Goal: Information Seeking & Learning: Find specific fact

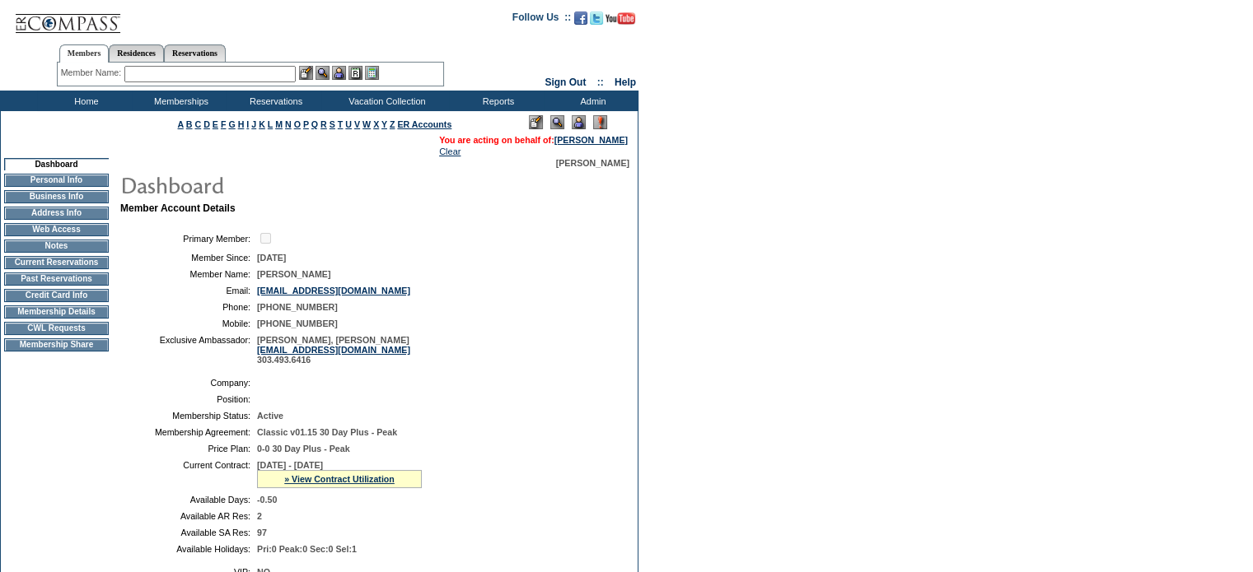
click at [56, 178] on td "Personal Info" at bounding box center [56, 180] width 105 height 13
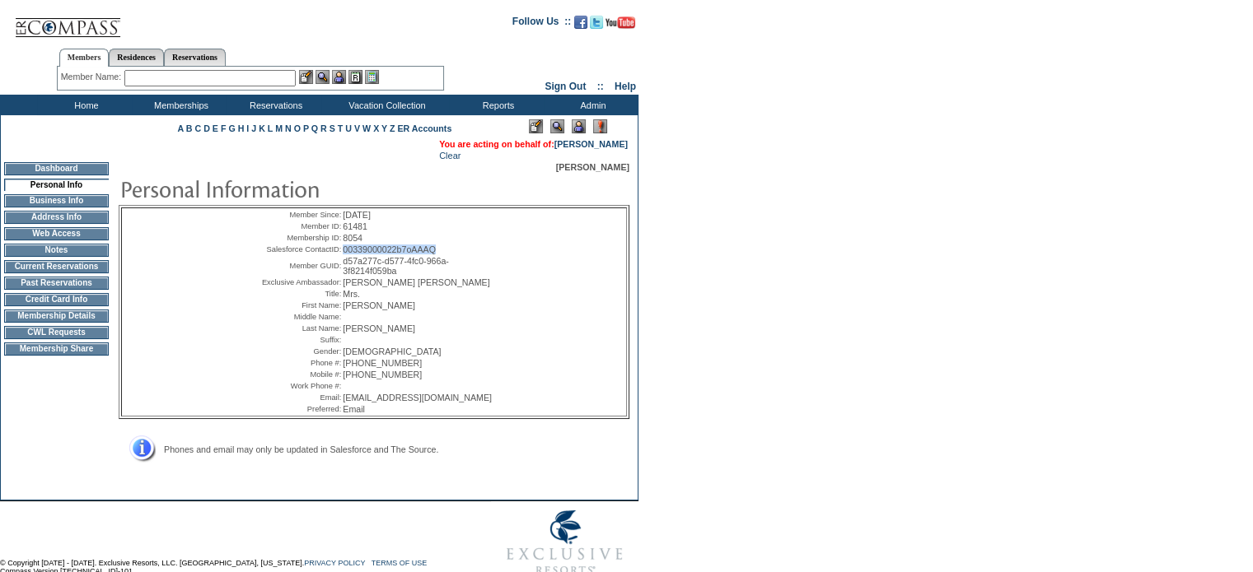
drag, startPoint x: 340, startPoint y: 256, endPoint x: 468, endPoint y: 252, distance: 127.7
click at [468, 252] on td "00339000022b7oAAAQ" at bounding box center [419, 250] width 153 height 10
copy span "00339000022b7oAAAQ"
drag, startPoint x: 339, startPoint y: 268, endPoint x: 443, endPoint y: 276, distance: 104.1
click at [443, 276] on td "d57a277c-d577-4fc0-966a-3f8214f059ba" at bounding box center [419, 266] width 153 height 20
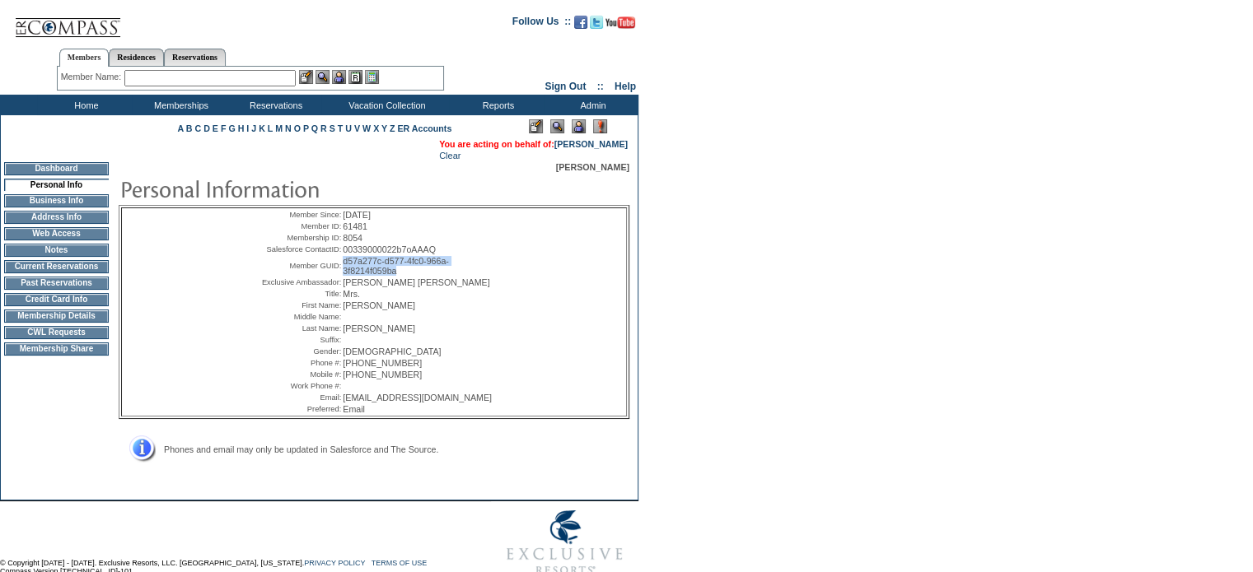
copy span "d57a277c-d577-4fc0-966a-3f8214f059ba"
click at [811, 330] on form "Follow Us ::" at bounding box center [623, 294] width 1247 height 580
click at [55, 323] on td "Membership Details" at bounding box center [56, 316] width 105 height 13
drag, startPoint x: 369, startPoint y: 270, endPoint x: 337, endPoint y: 268, distance: 32.2
click at [337, 268] on tr "Member GUID: d57a277c-d577-4fc0-966a-3f8214f059ba" at bounding box center [374, 266] width 244 height 20
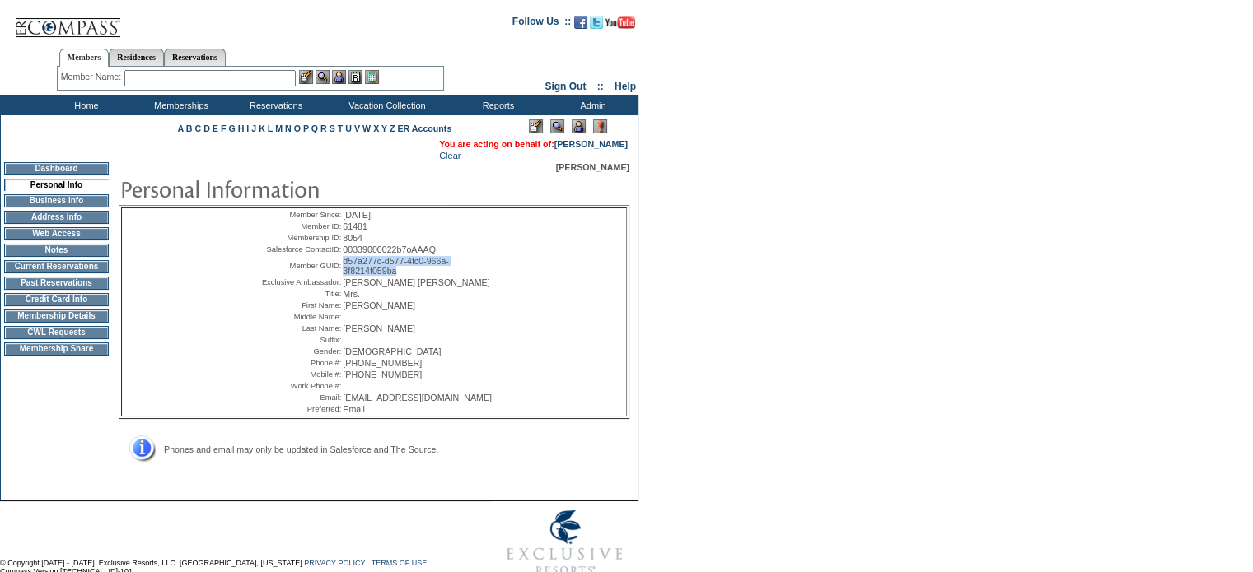
copy tr "d57a277c-d577-4fc0-966a-3f8214f059ba"
click at [955, 124] on form "Follow Us ::" at bounding box center [623, 294] width 1247 height 580
click at [782, 331] on form "Follow Us ::" at bounding box center [623, 294] width 1247 height 580
click at [609, 176] on div at bounding box center [374, 188] width 511 height 33
click at [604, 164] on span "[PERSON_NAME]" at bounding box center [592, 167] width 73 height 10
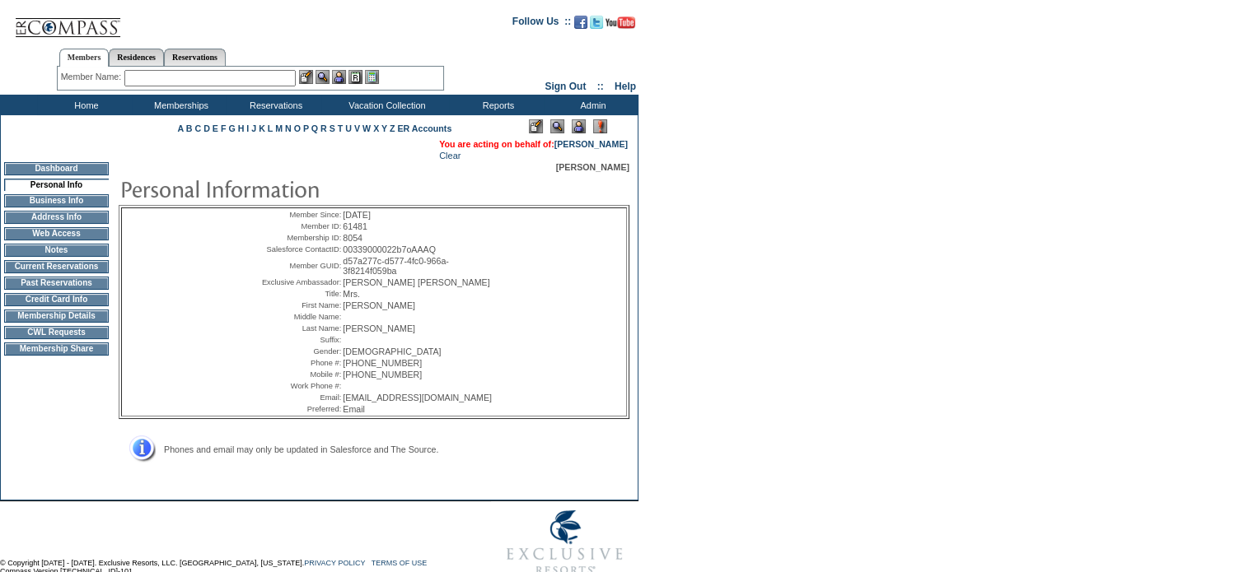
click at [604, 164] on span "[PERSON_NAME]" at bounding box center [592, 167] width 73 height 10
copy span "[PERSON_NAME]"
drag, startPoint x: 340, startPoint y: 265, endPoint x: 455, endPoint y: 274, distance: 115.7
click at [455, 274] on td "d57a277c-d577-4fc0-966a-3f8214f059ba" at bounding box center [419, 266] width 153 height 20
copy span "d57a277c-d577-4fc0-966a-3f8214f059ba"
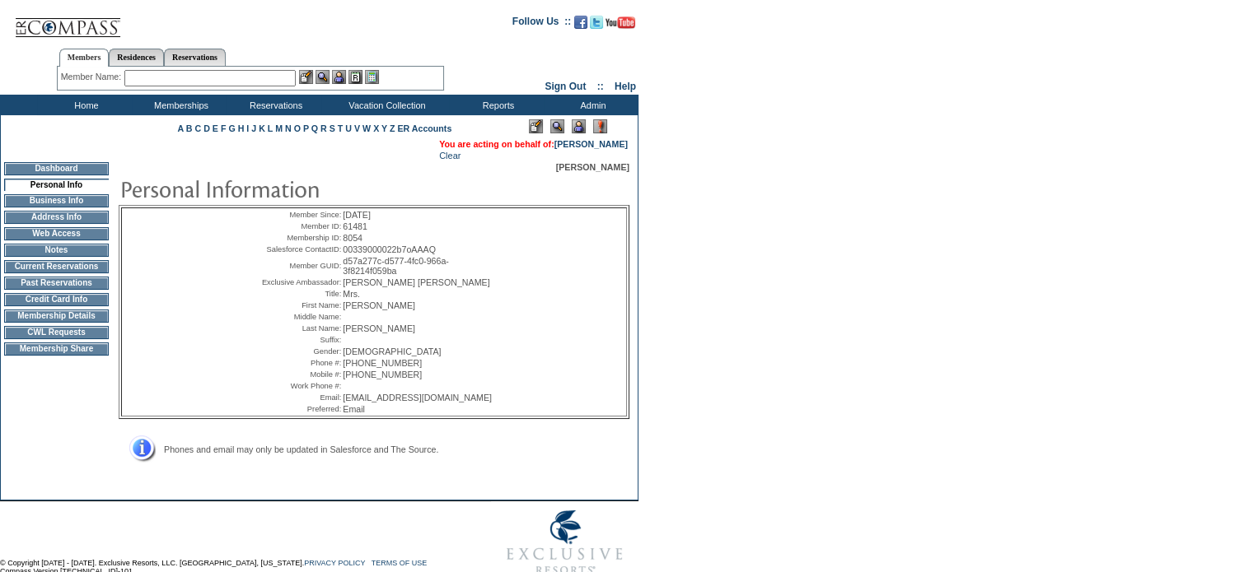
click at [389, 253] on span "00339000022b7oAAAQ" at bounding box center [389, 250] width 93 height 10
copy span "00339000022b7oAAAQ"
click at [806, 167] on form "Follow Us ::" at bounding box center [623, 294] width 1247 height 580
click at [618, 266] on div "Member Since: 1/6/2023 Member ID: 61481 Membership ID: 8054 Salesforce ContactI…" at bounding box center [374, 312] width 504 height 208
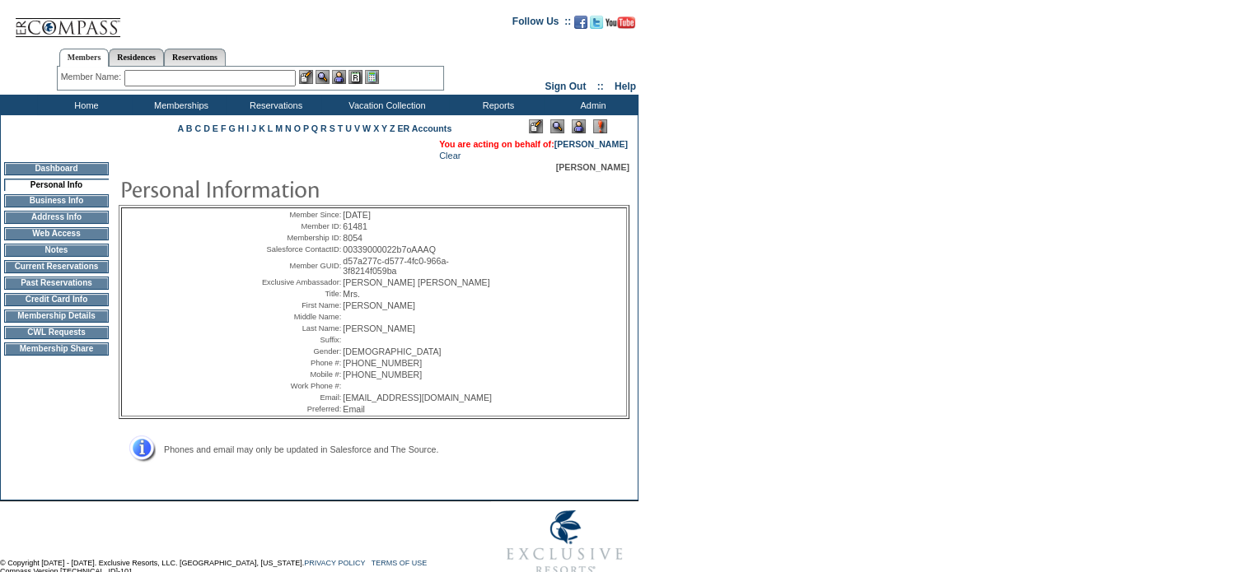
click at [725, 266] on form "Follow Us ::" at bounding box center [623, 294] width 1247 height 580
click at [343, 265] on span "d57a277c-d577-4fc0-966a-3f8214f059ba" at bounding box center [396, 266] width 106 height 20
drag, startPoint x: 338, startPoint y: 268, endPoint x: 415, endPoint y: 275, distance: 77.8
click at [415, 275] on tr "Member GUID: d57a277c-d577-4fc0-966a-3f8214f059ba" at bounding box center [374, 266] width 244 height 20
copy tr "d57a277c-d577-4fc0-966a-3f8214f059ba"
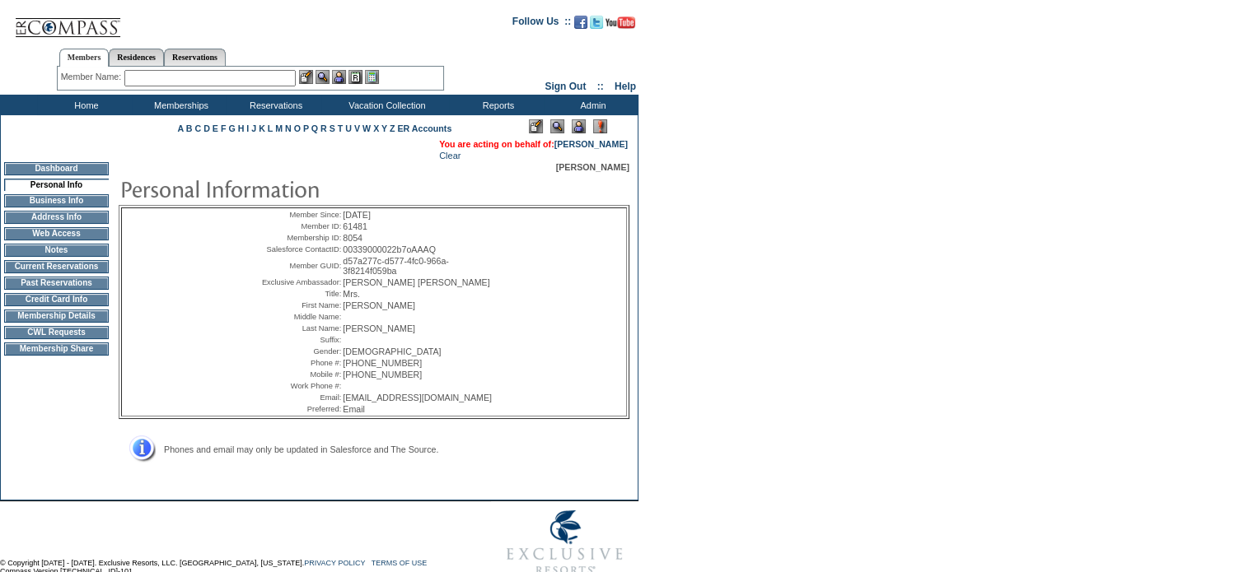
click at [558, 256] on div "Member Since: 1/6/2023 Member ID: 61481 Membership ID: 8054 Salesforce ContactI…" at bounding box center [374, 312] width 504 height 208
click at [1029, 154] on form "Follow Us ::" at bounding box center [623, 294] width 1247 height 580
drag, startPoint x: 402, startPoint y: 276, endPoint x: 342, endPoint y: 266, distance: 60.9
click at [343, 266] on td "d57a277c-d577-4fc0-966a-3f8214f059ba" at bounding box center [419, 266] width 153 height 20
copy span "d57a277c-d577-4fc0-966a-3f8214f059ba"
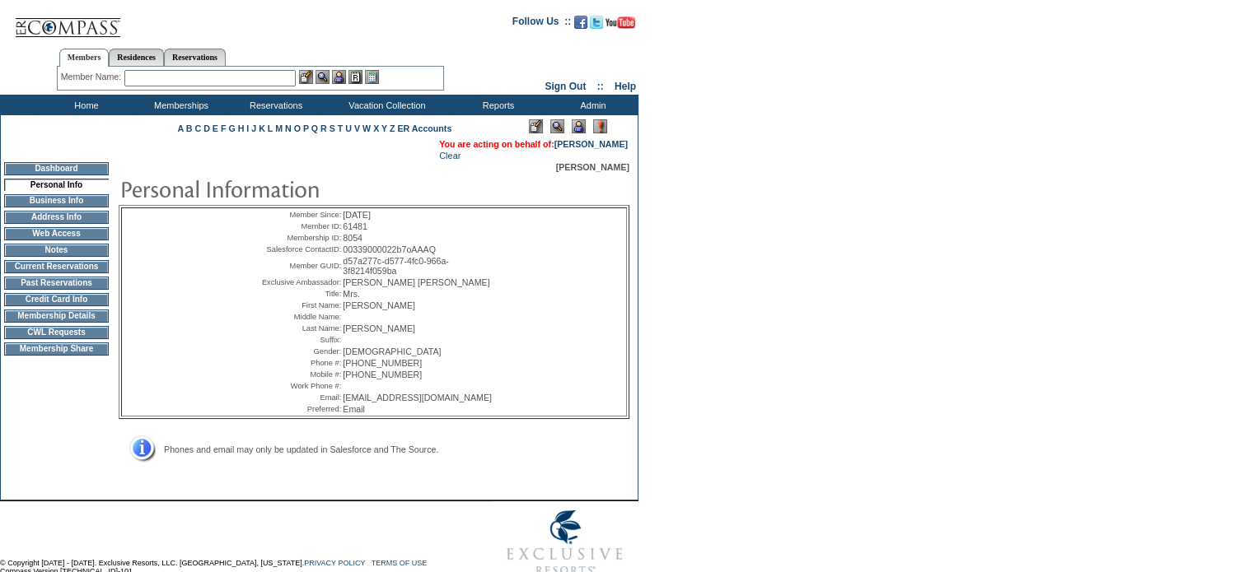
click at [830, 264] on form "Follow Us ::" at bounding box center [623, 294] width 1247 height 580
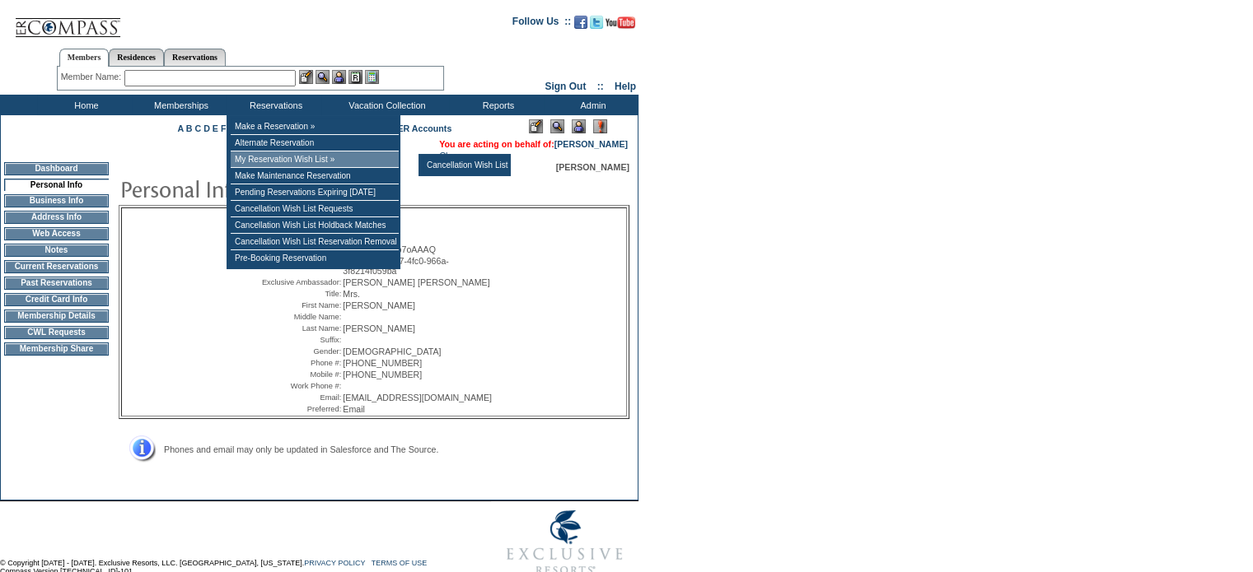
click at [333, 161] on td "My Reservation Wish List »" at bounding box center [315, 160] width 168 height 16
